Goal: Task Accomplishment & Management: Manage account settings

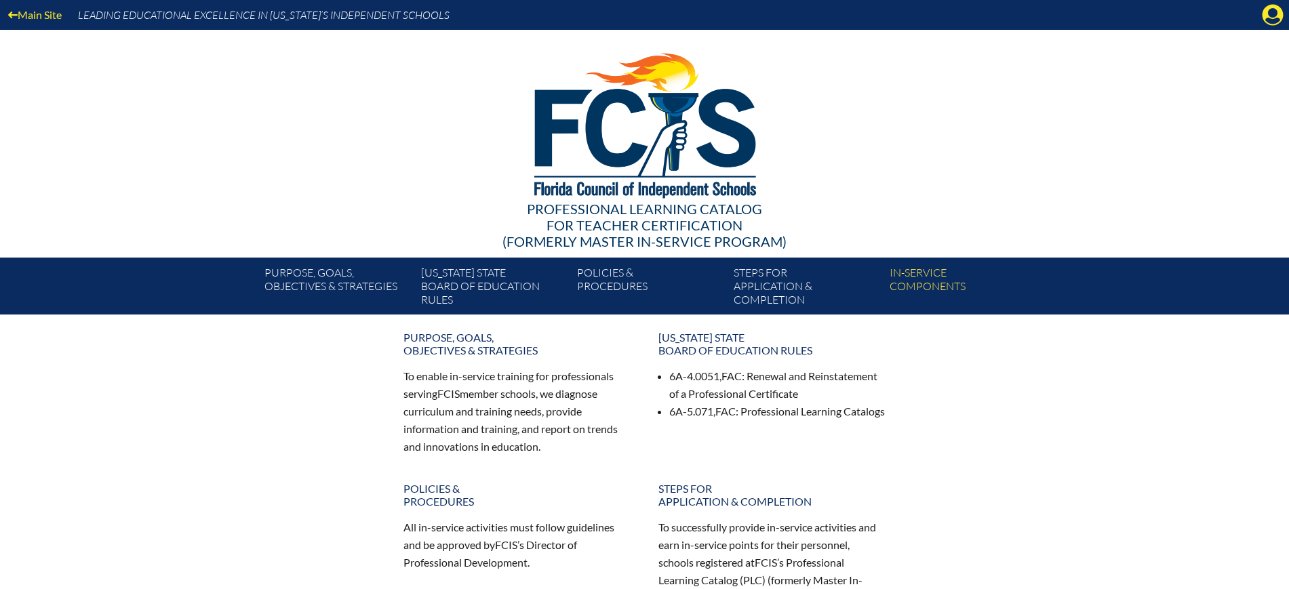
click at [1271, 18] on icon at bounding box center [1273, 15] width 21 height 21
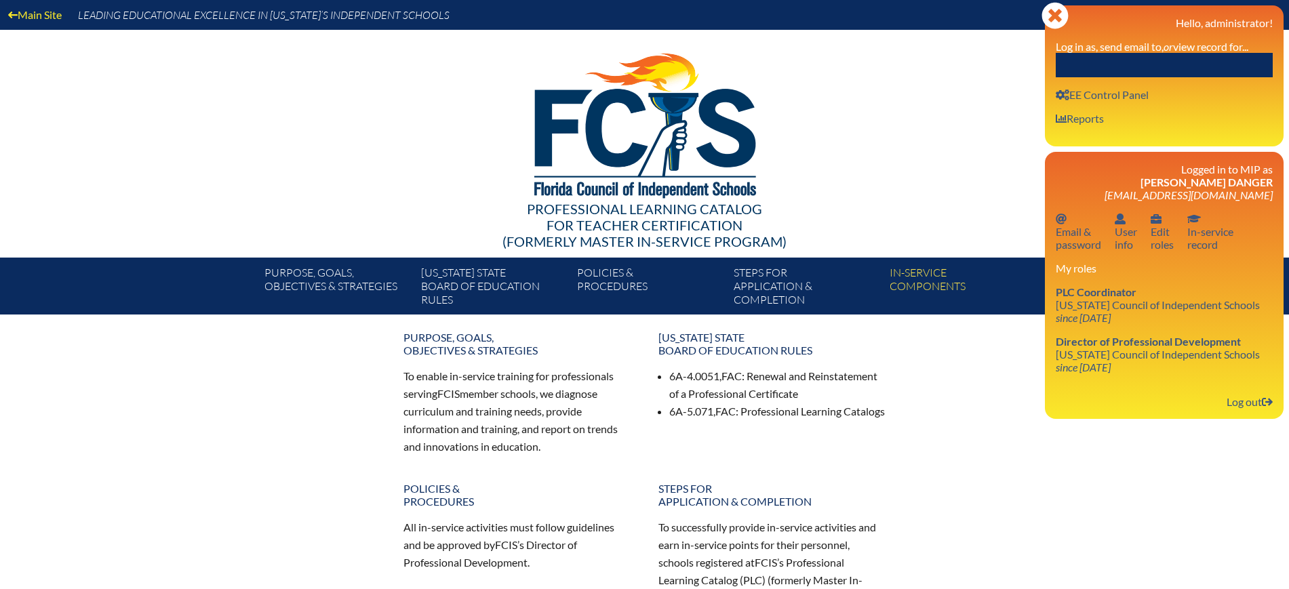
click at [1201, 64] on input "text" at bounding box center [1164, 65] width 217 height 24
paste input "[PERSON_NAME]"
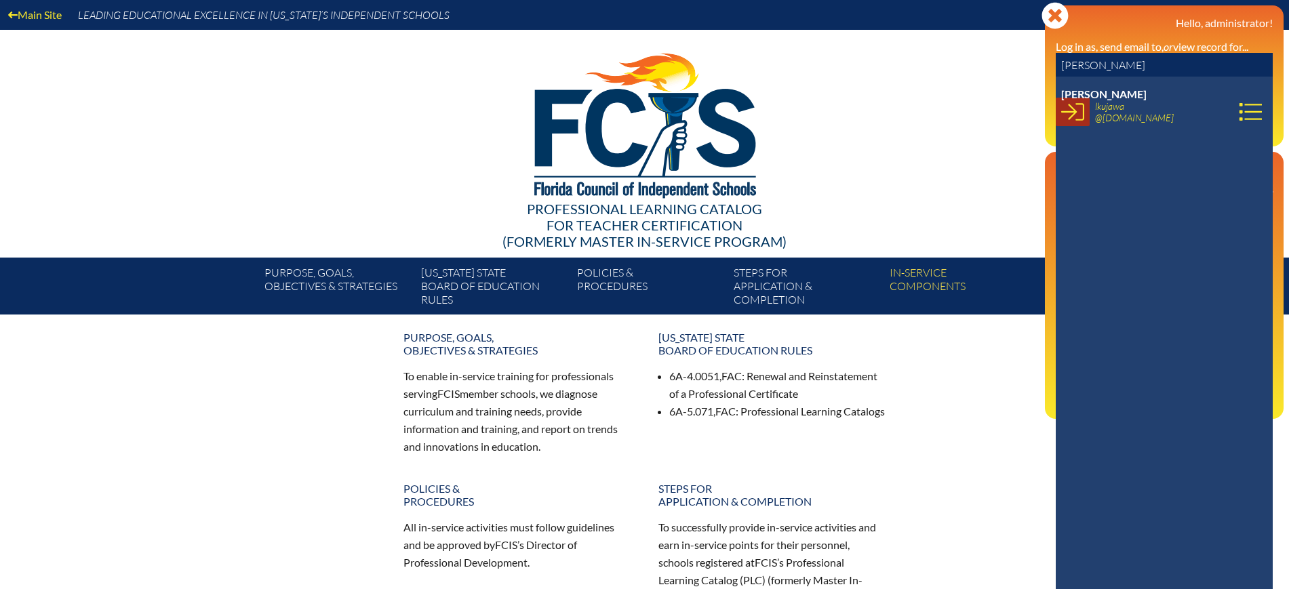
type input "[PERSON_NAME]"
click at [1076, 119] on icon at bounding box center [1073, 111] width 23 height 23
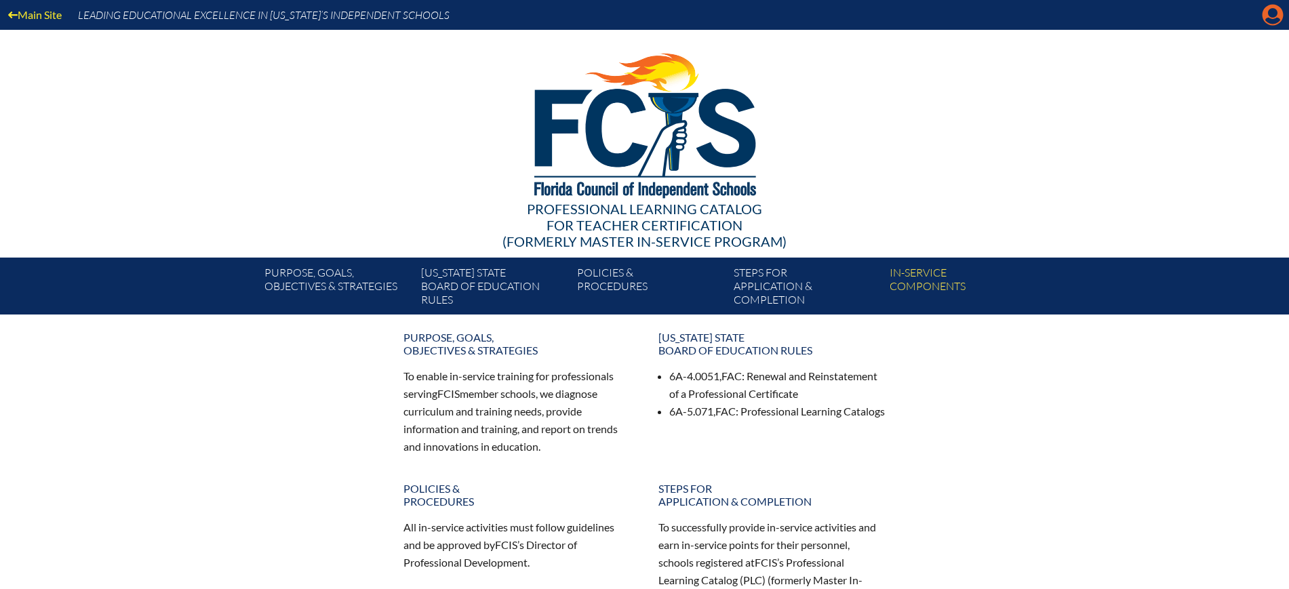
click at [1277, 6] on icon at bounding box center [1273, 15] width 21 height 21
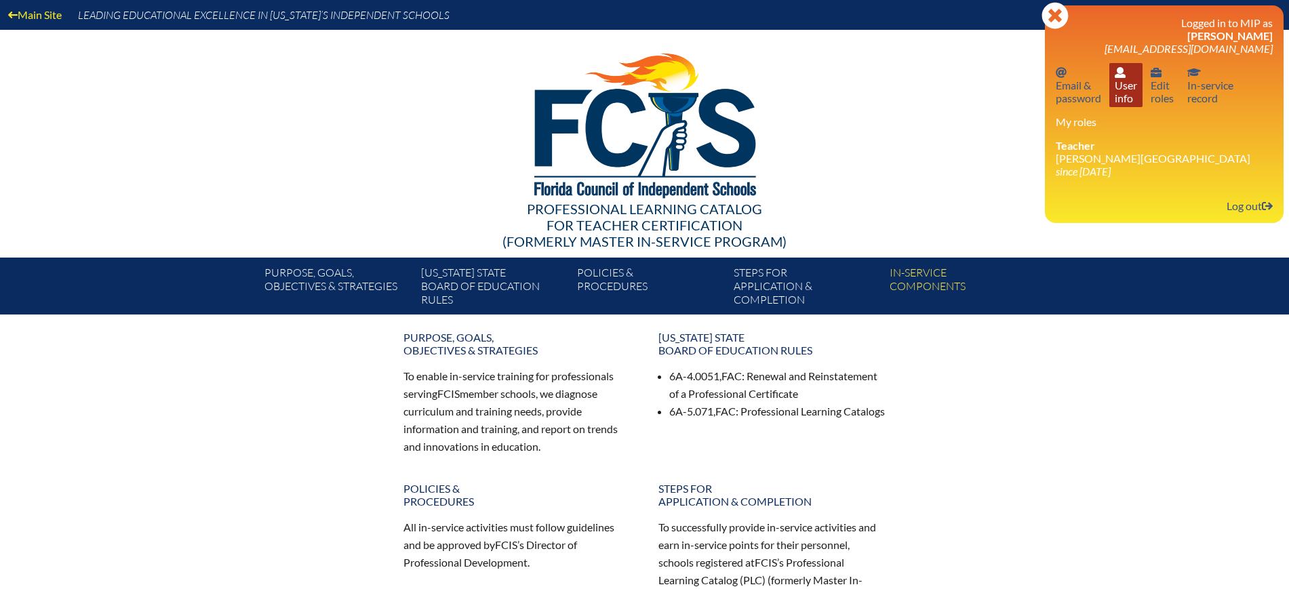
click at [1133, 98] on link "User info User info" at bounding box center [1126, 85] width 33 height 44
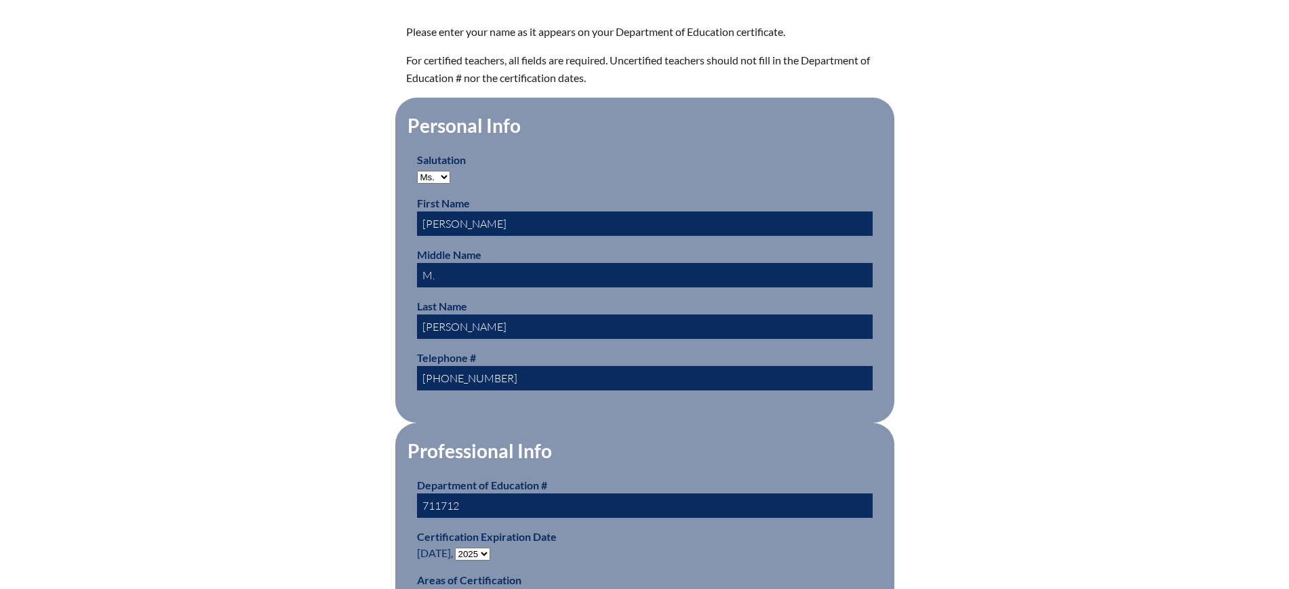
scroll to position [509, 0]
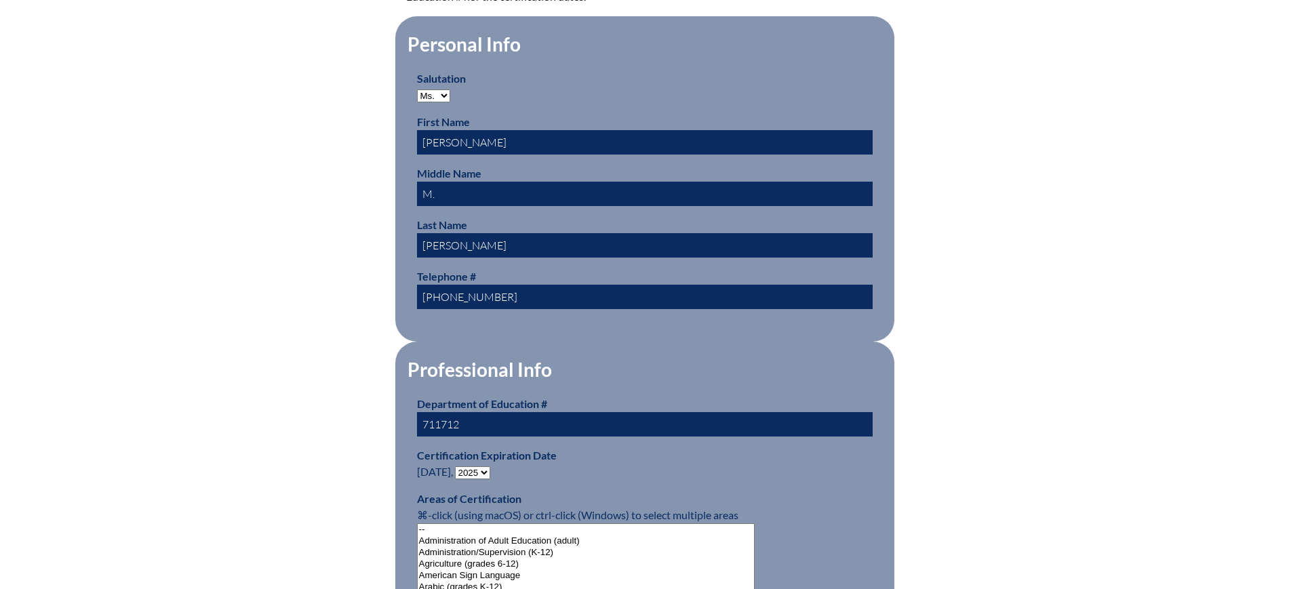
drag, startPoint x: 484, startPoint y: 421, endPoint x: 404, endPoint y: 424, distance: 79.4
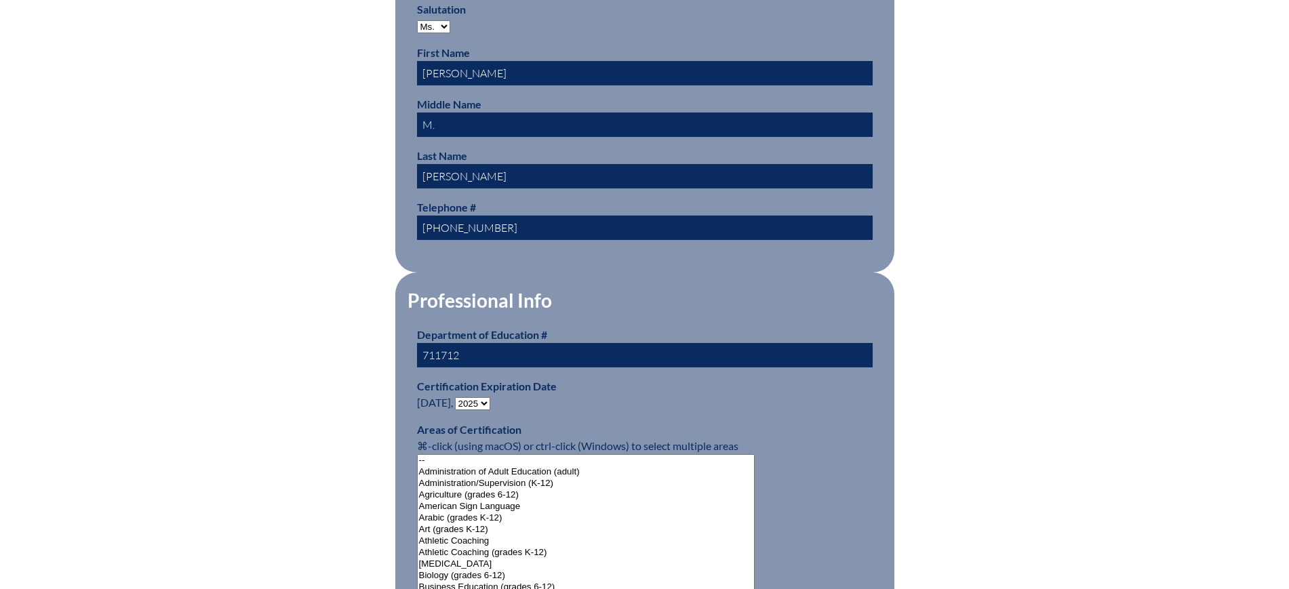
scroll to position [678, 0]
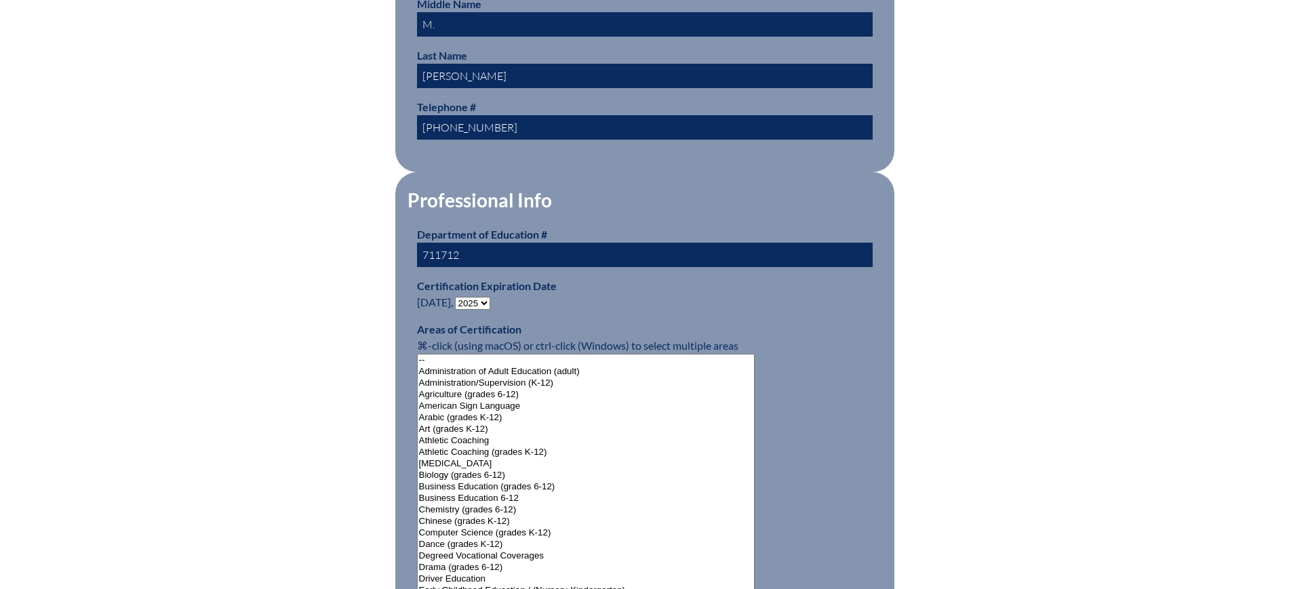
click at [475, 297] on select "- 2031 2030 2029 2028 2027 2026 2025 2024 2023 2022 2021 2020 2019 2018 2017 20…" at bounding box center [472, 303] width 35 height 13
select select "2030"
click at [458, 297] on select "- 2031 2030 2029 2028 2027 2026 2025 2024 2023 2022 2021 2020 2019 2018 2017 20…" at bounding box center [472, 303] width 35 height 13
click at [268, 334] on div "User Info Please enter your name as it appears on your Department of Education …" at bounding box center [645, 583] width 762 height 1806
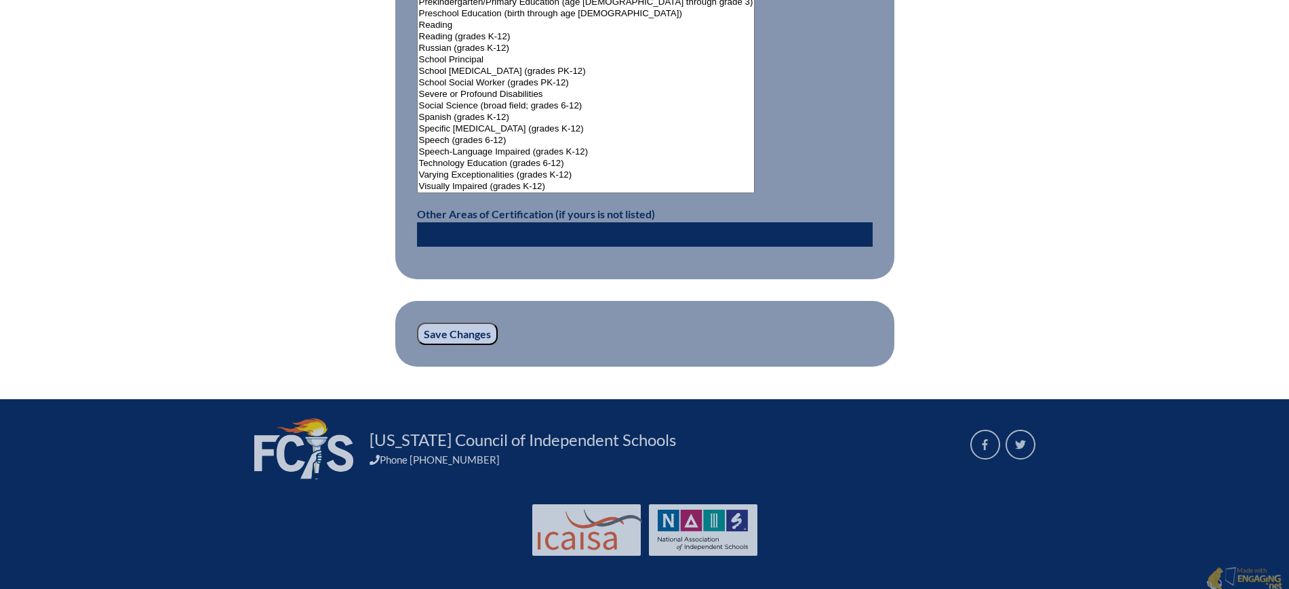
scroll to position [1798, 0]
click at [477, 331] on input "Save Changes" at bounding box center [457, 333] width 81 height 23
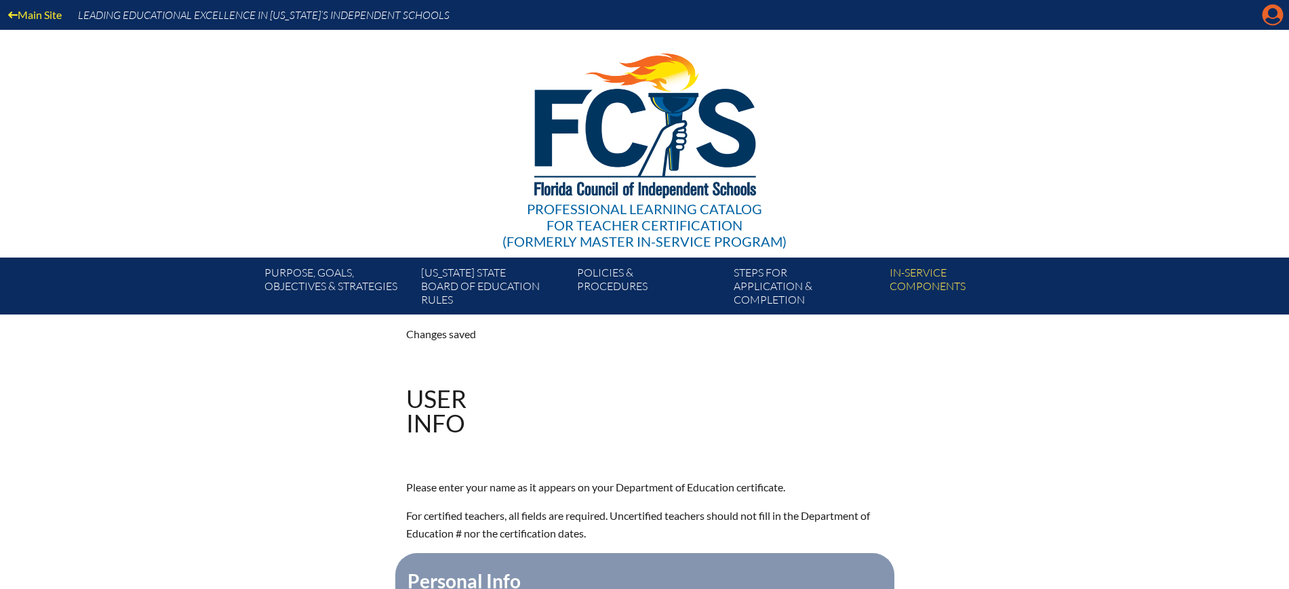
click at [1268, 16] on icon at bounding box center [1273, 15] width 21 height 21
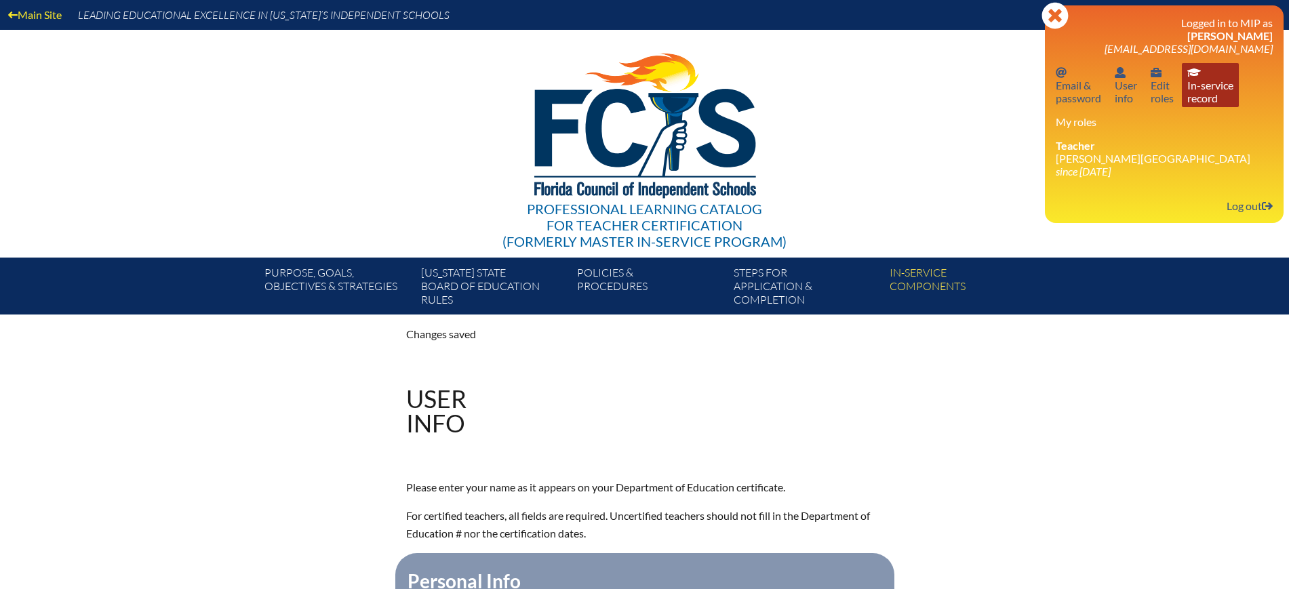
click at [1199, 90] on link "In-service record In-service record" at bounding box center [1210, 85] width 57 height 44
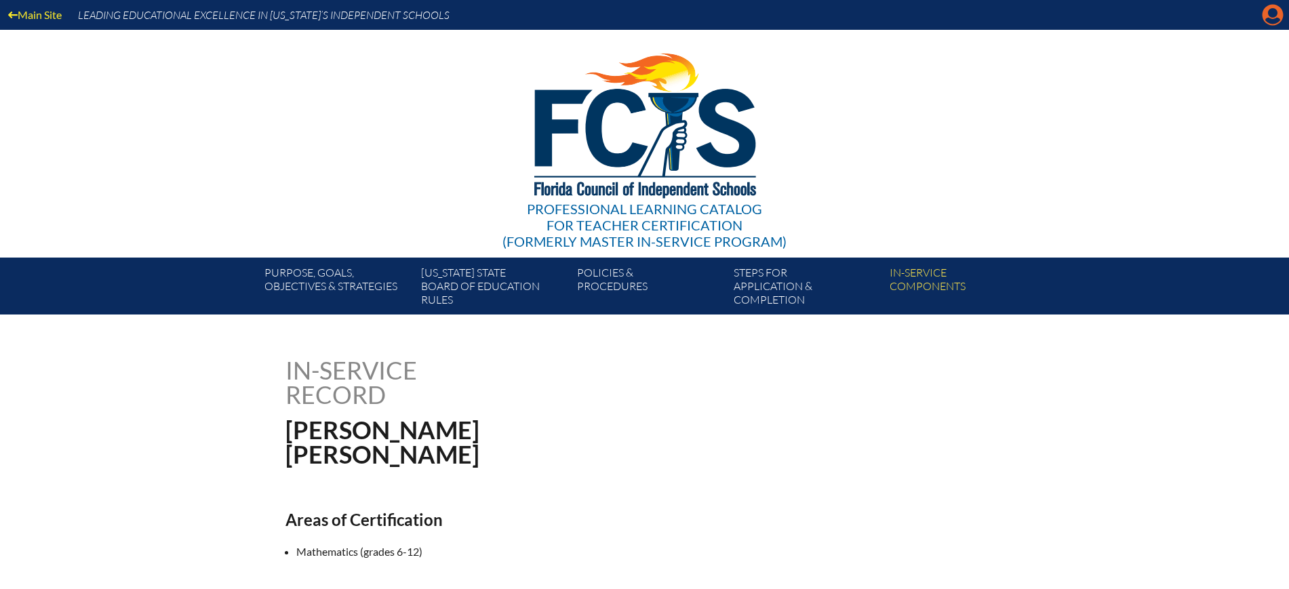
click at [1273, 15] on icon "Manage account" at bounding box center [1273, 15] width 22 height 22
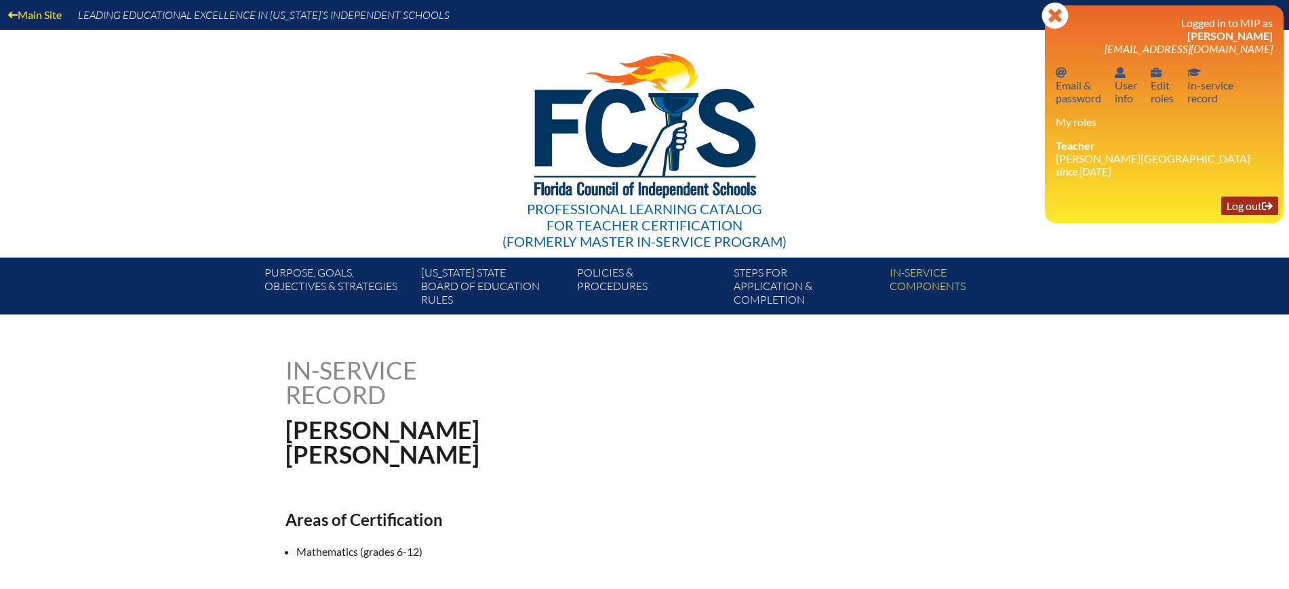
click at [1254, 205] on link "Log out Log out" at bounding box center [1250, 206] width 57 height 18
